Goal: Transaction & Acquisition: Download file/media

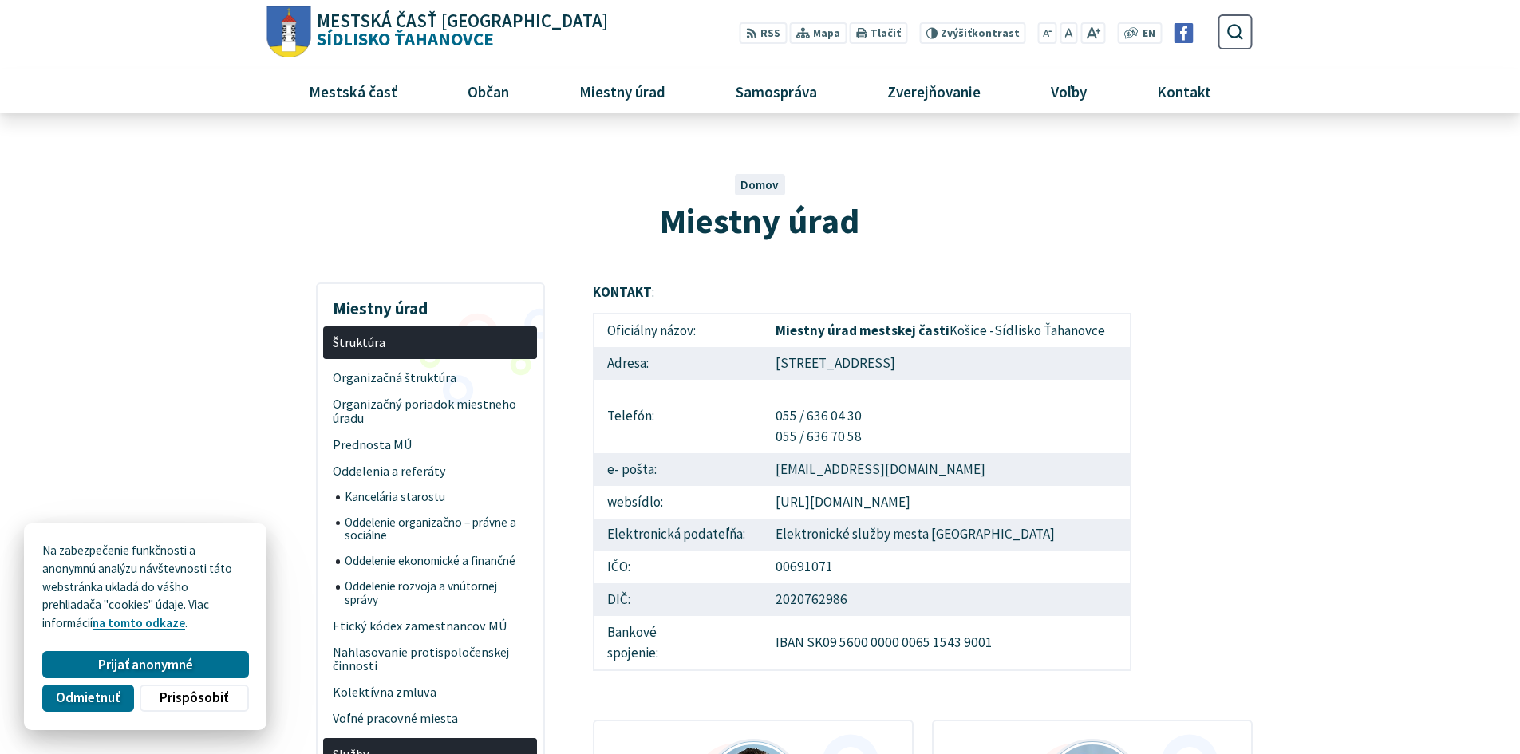
drag, startPoint x: 0, startPoint y: 0, endPoint x: 30, endPoint y: 525, distance: 525.8
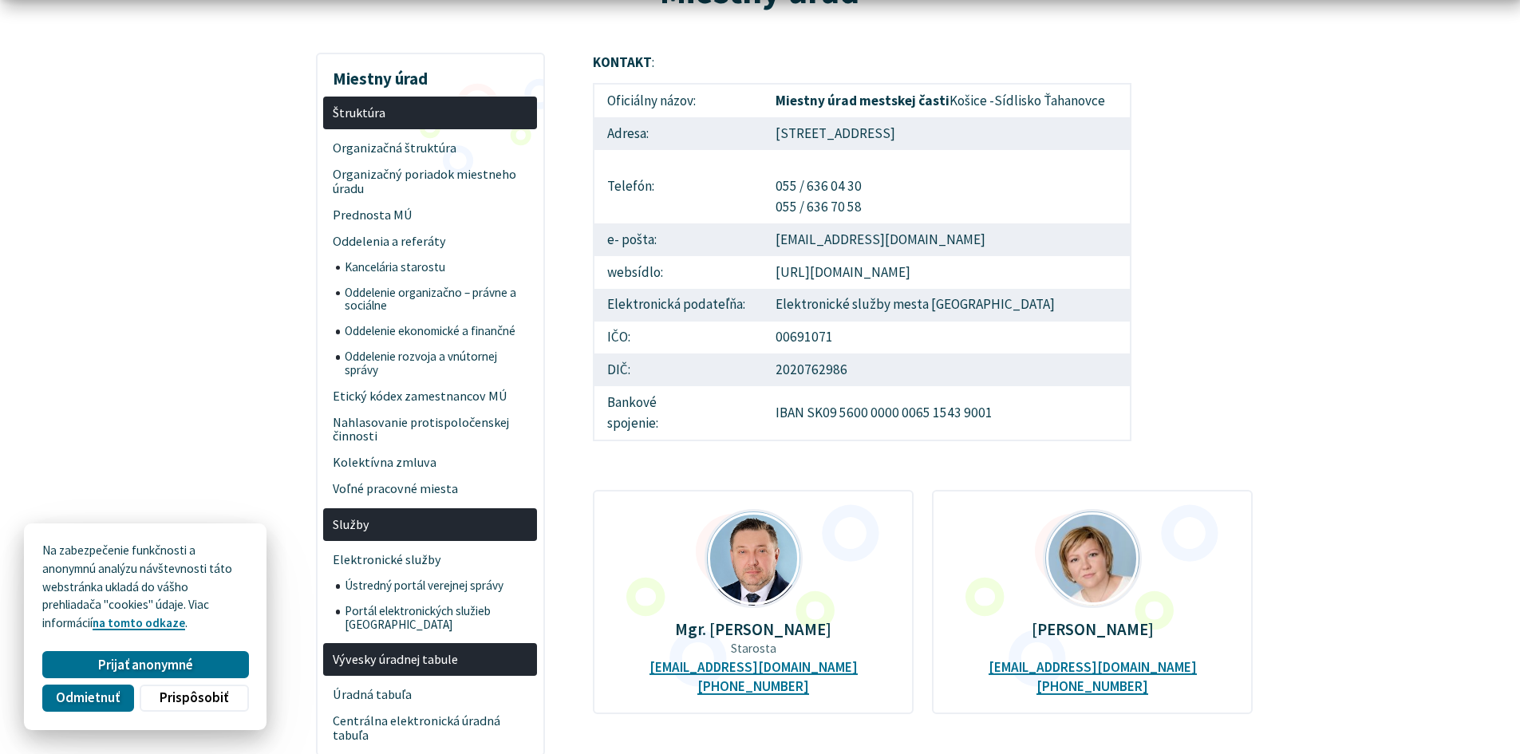
scroll to position [558, 0]
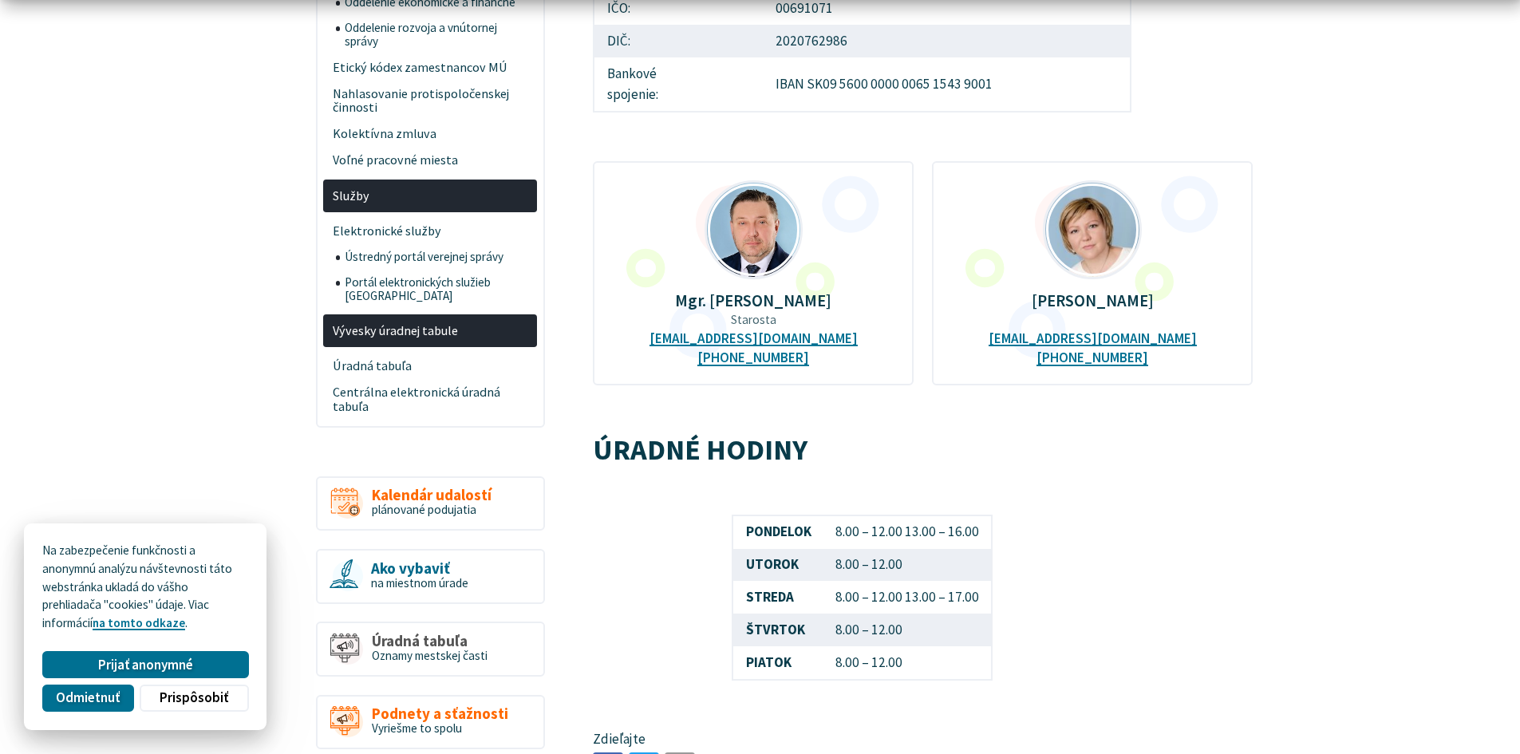
drag, startPoint x: 837, startPoint y: 570, endPoint x: 906, endPoint y: 574, distance: 69.5
click at [906, 574] on td "8.00 – 12.00" at bounding box center [907, 565] width 168 height 33
click at [905, 572] on td "8.00 – 12.00" at bounding box center [907, 565] width 168 height 33
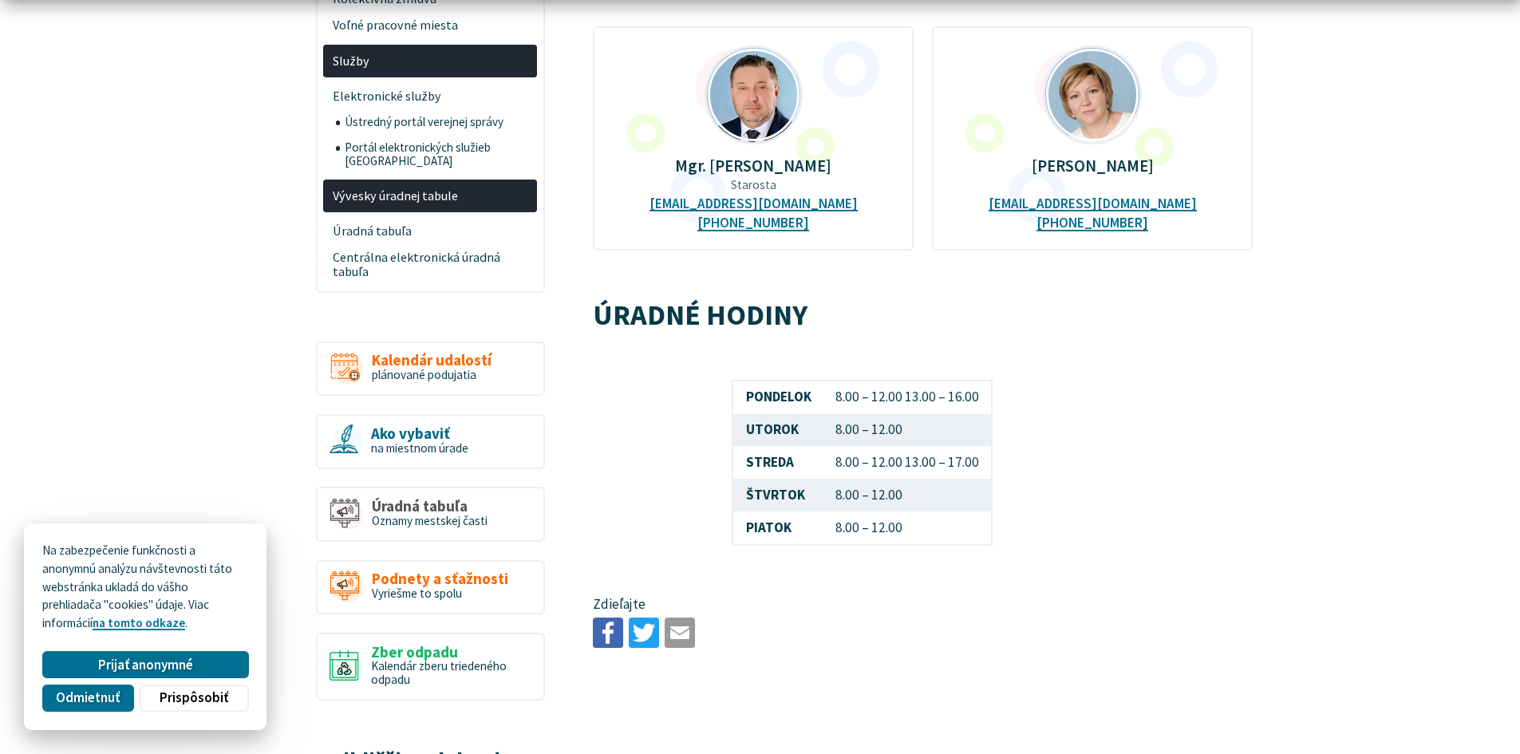
scroll to position [718, 0]
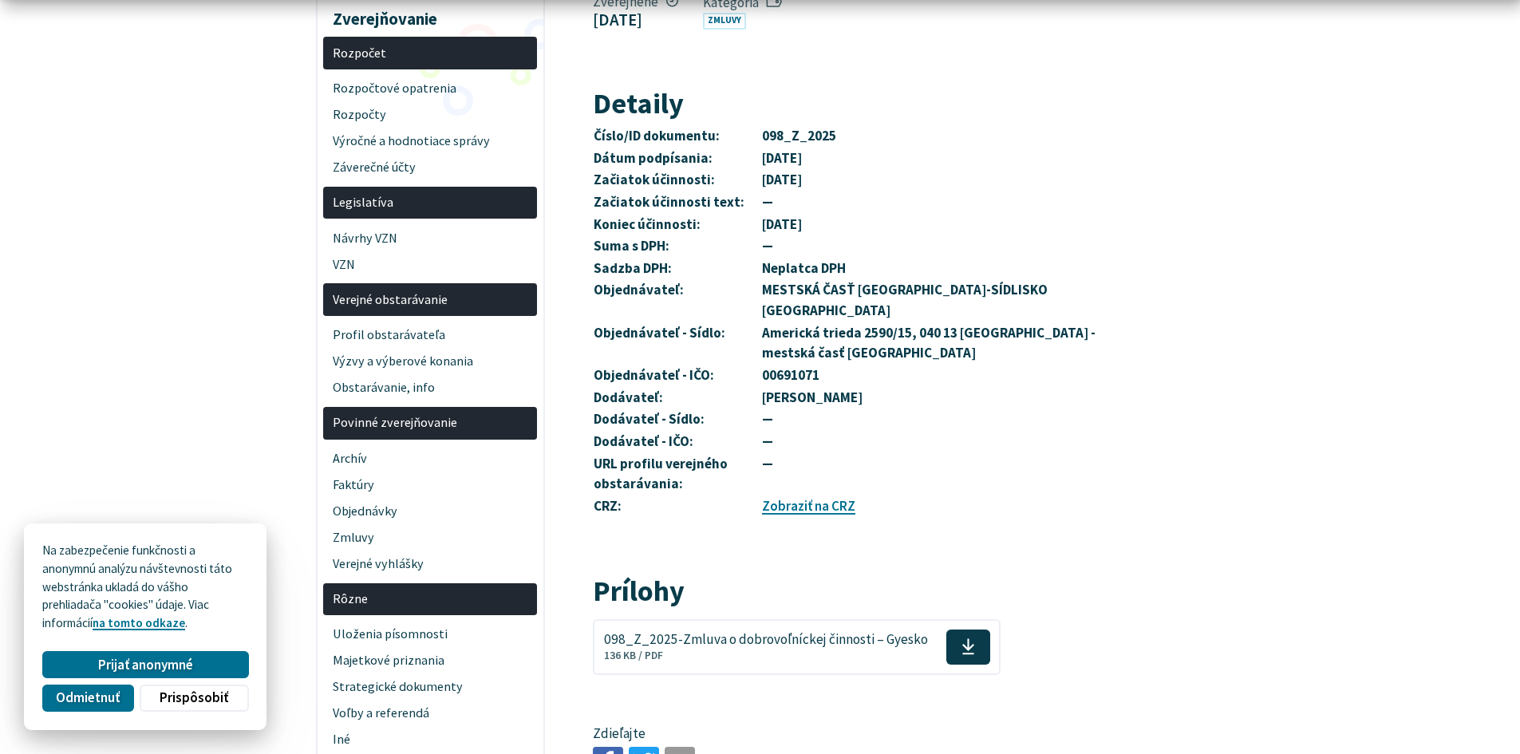
scroll to position [399, 0]
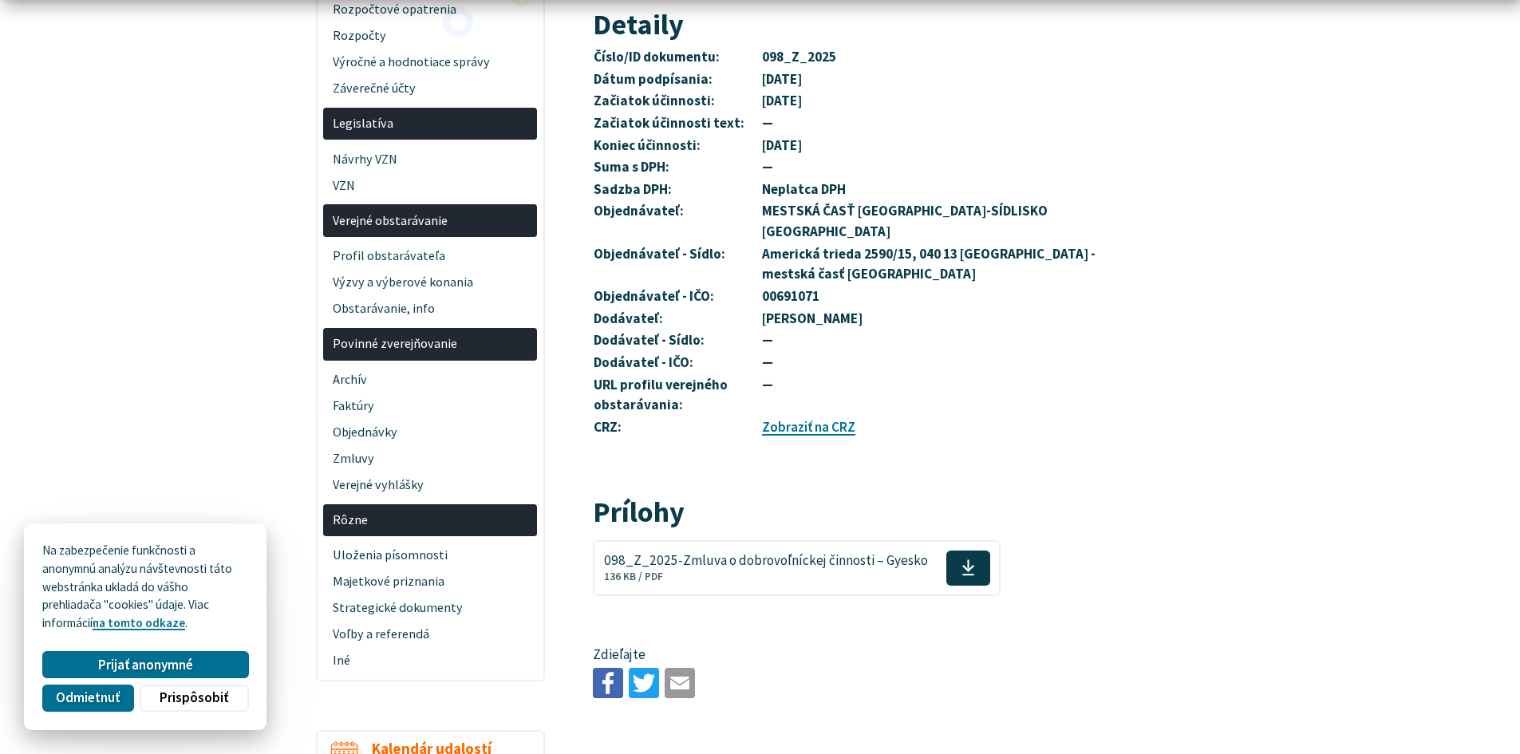
click at [835, 527] on div "Stiahnuť súbor 098_Z_2025-Zmluva o dobrovoľníckej činnosti – Gyesko 136 KB / PDF" at bounding box center [862, 567] width 562 height 81
click at [831, 546] on span "098_Z_2025-Zmluva o dobrovoľníckej činnosti – Gyesko 136 KB / PDF" at bounding box center [766, 567] width 324 height 42
